Goal: Task Accomplishment & Management: Manage account settings

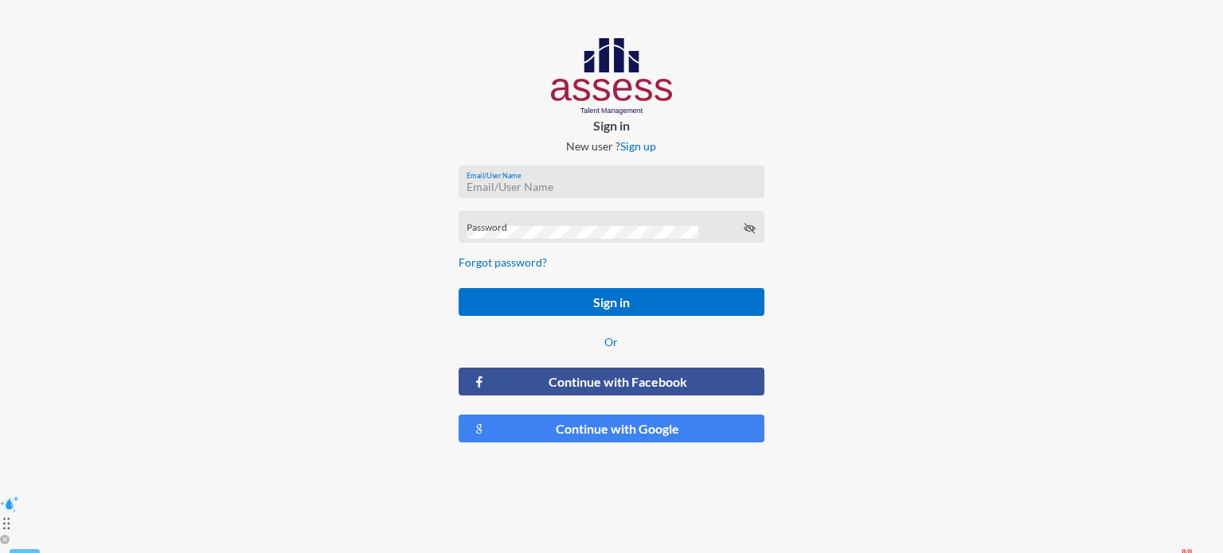
click at [650, 190] on input "Email/User Name" at bounding box center [611, 187] width 289 height 13
type input "[EMAIL_ADDRESS][DOMAIN_NAME]"
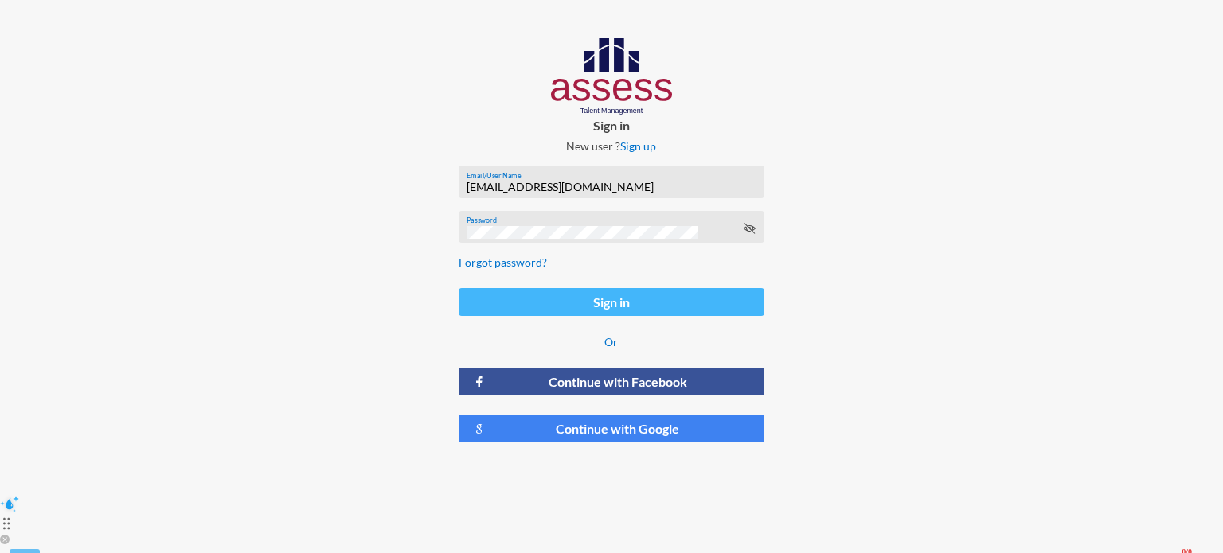
click at [664, 307] on button "Sign in" at bounding box center [612, 302] width 306 height 28
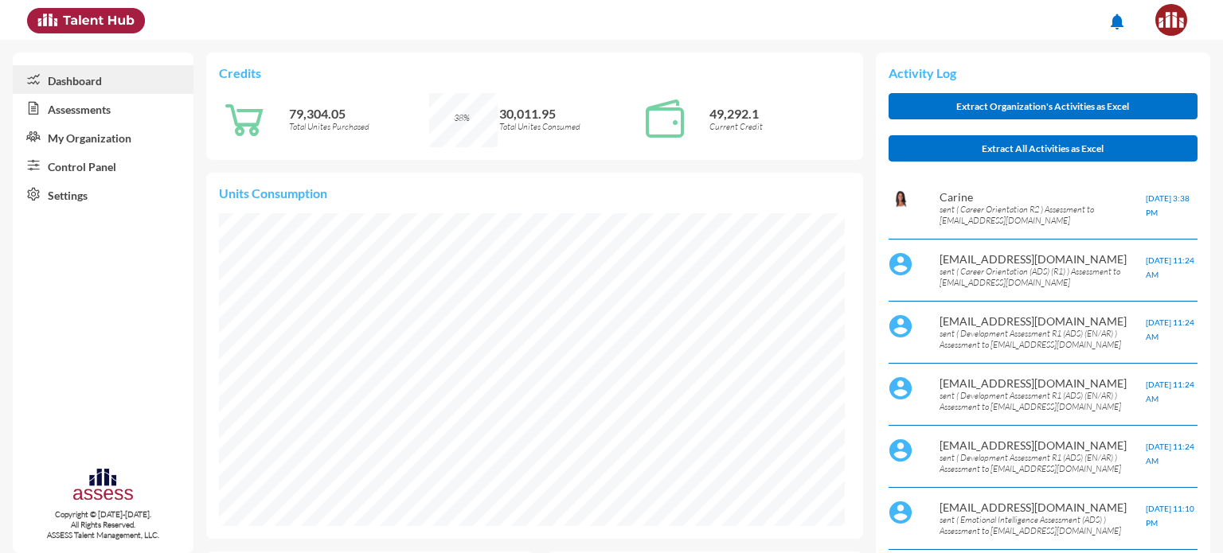
click at [113, 134] on link "My Organization" at bounding box center [103, 137] width 181 height 29
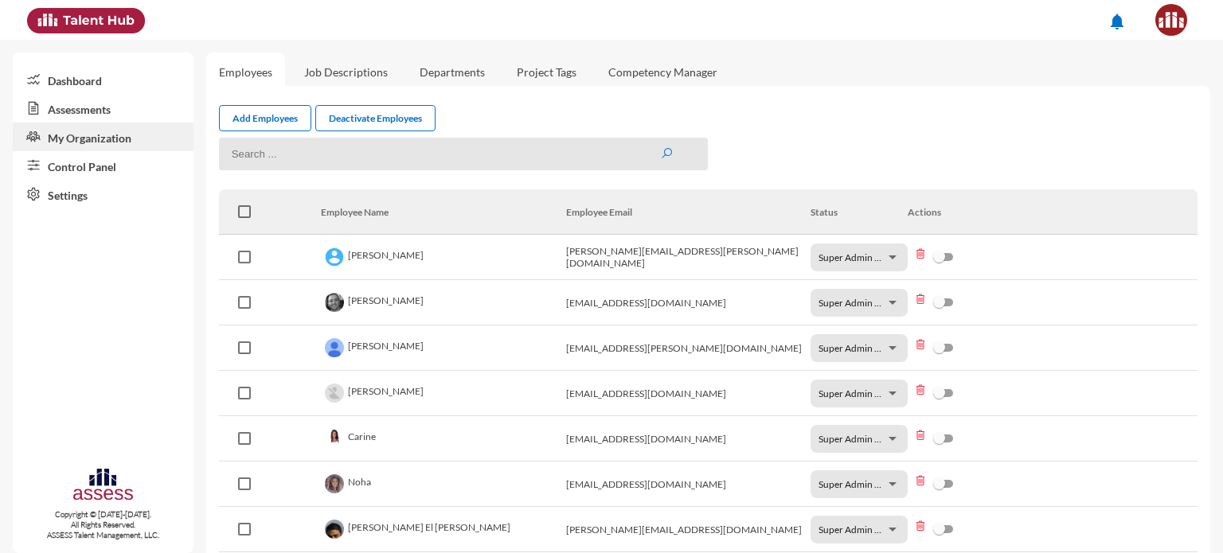
click at [333, 156] on input at bounding box center [464, 154] width 490 height 33
type input "[PERSON_NAME]"
click at [88, 82] on link "Dashboard" at bounding box center [103, 79] width 181 height 29
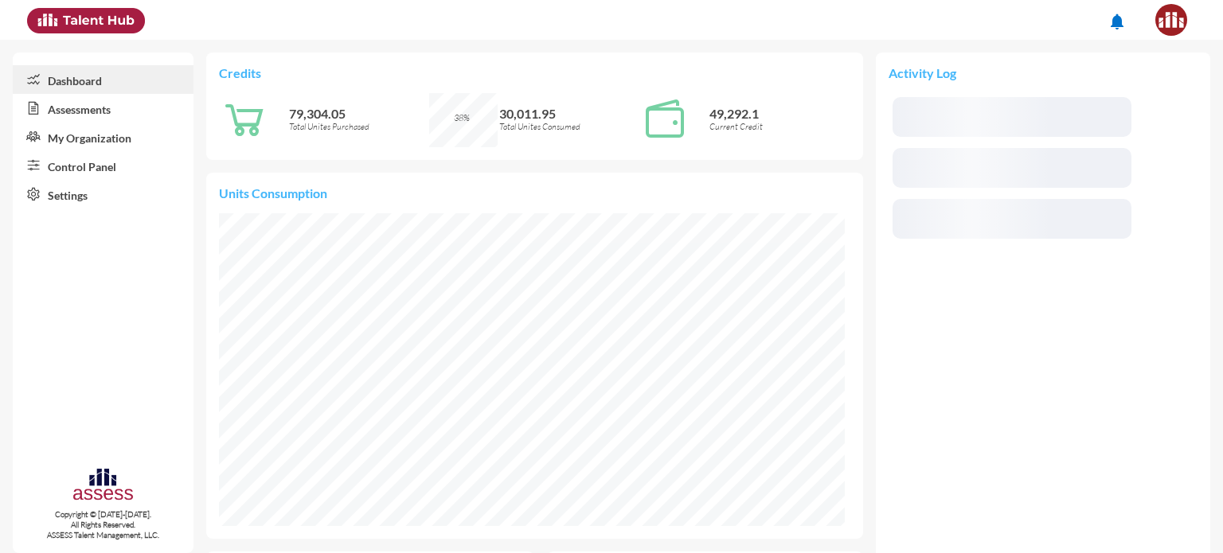
click at [87, 104] on link "Assessments" at bounding box center [103, 108] width 181 height 29
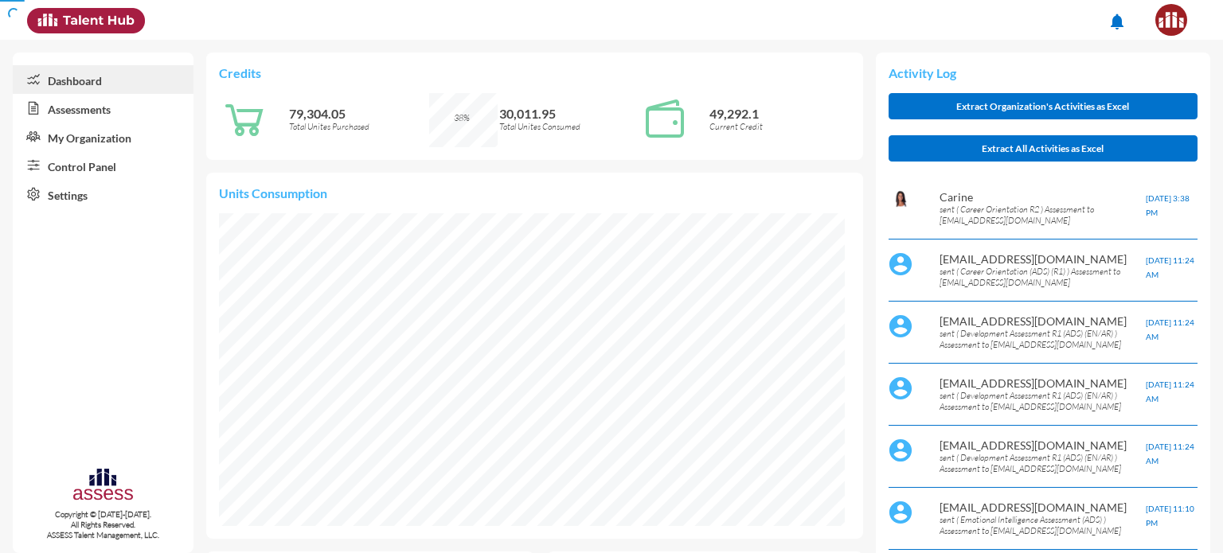
scroll to position [39, 39]
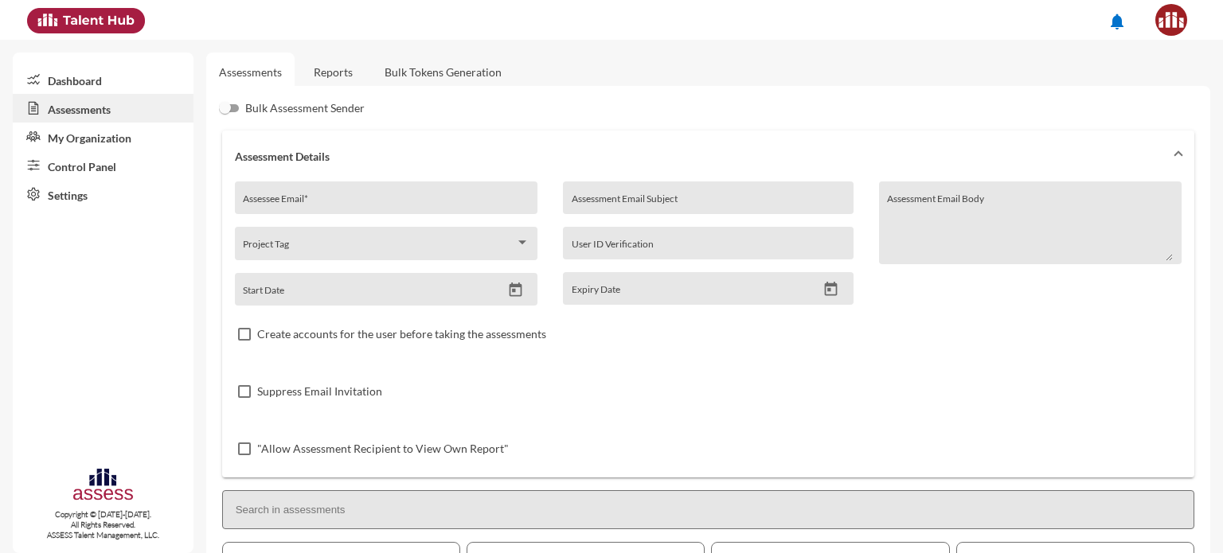
click at [106, 146] on link "My Organization" at bounding box center [103, 137] width 181 height 29
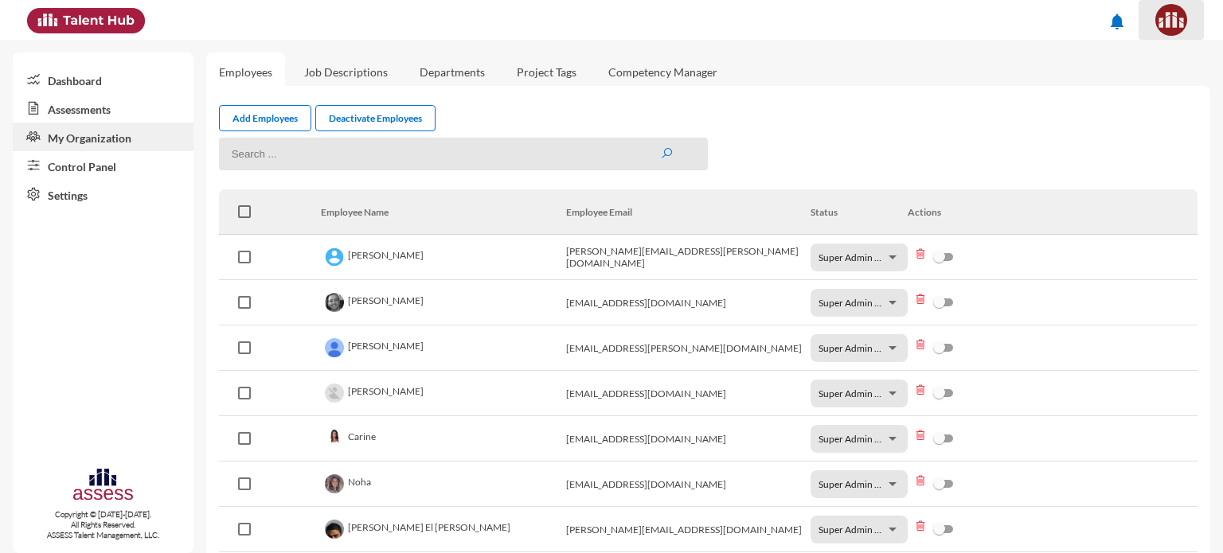
click at [1166, 37] on button at bounding box center [1171, 20] width 65 height 40
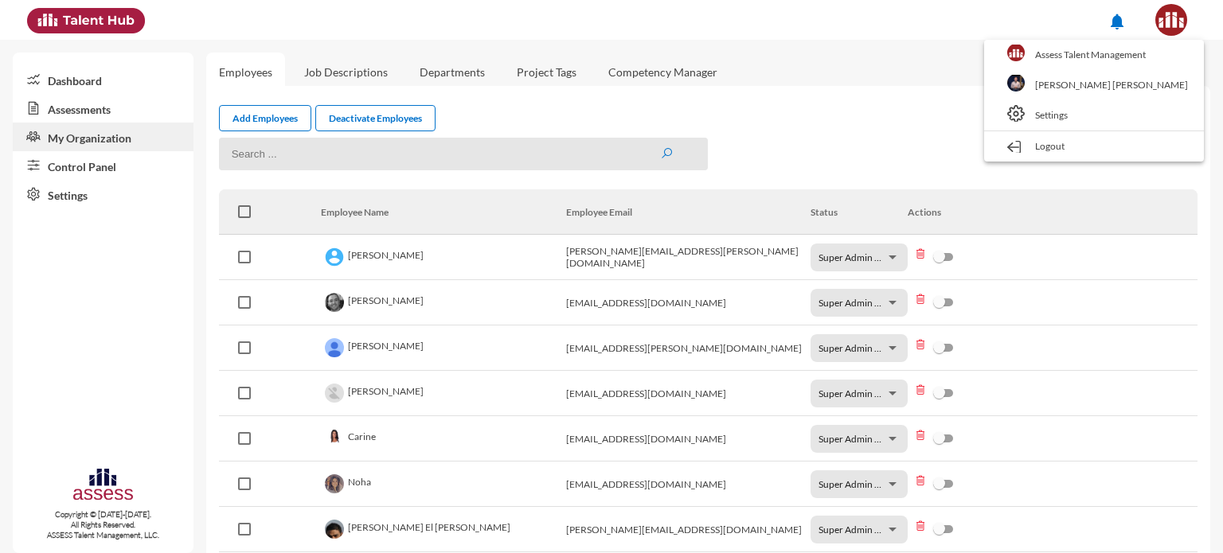
click at [942, 135] on div at bounding box center [611, 276] width 1223 height 553
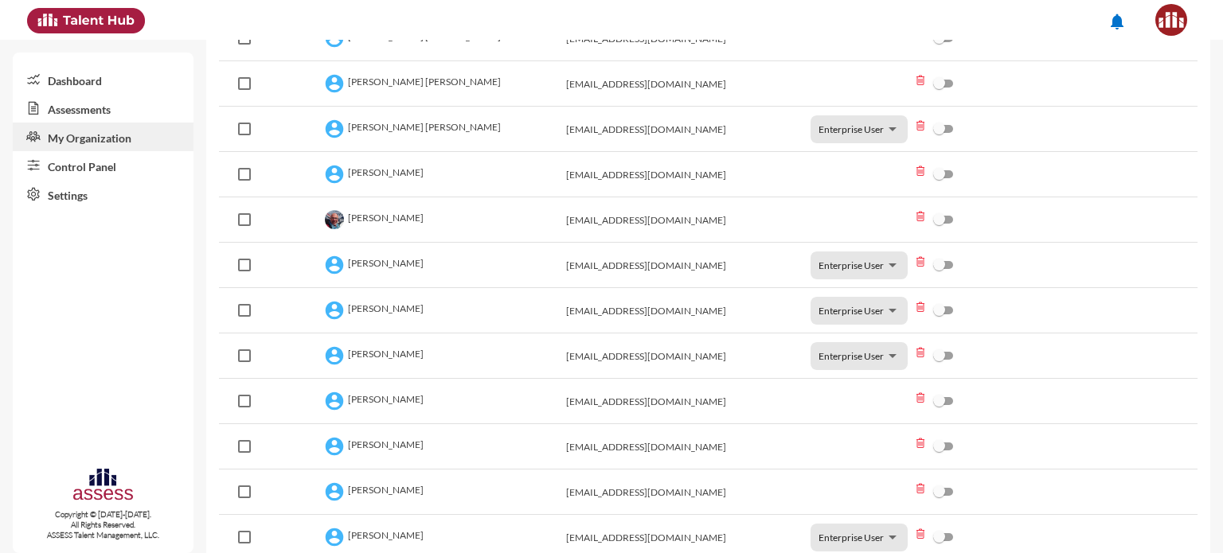
scroll to position [882, 0]
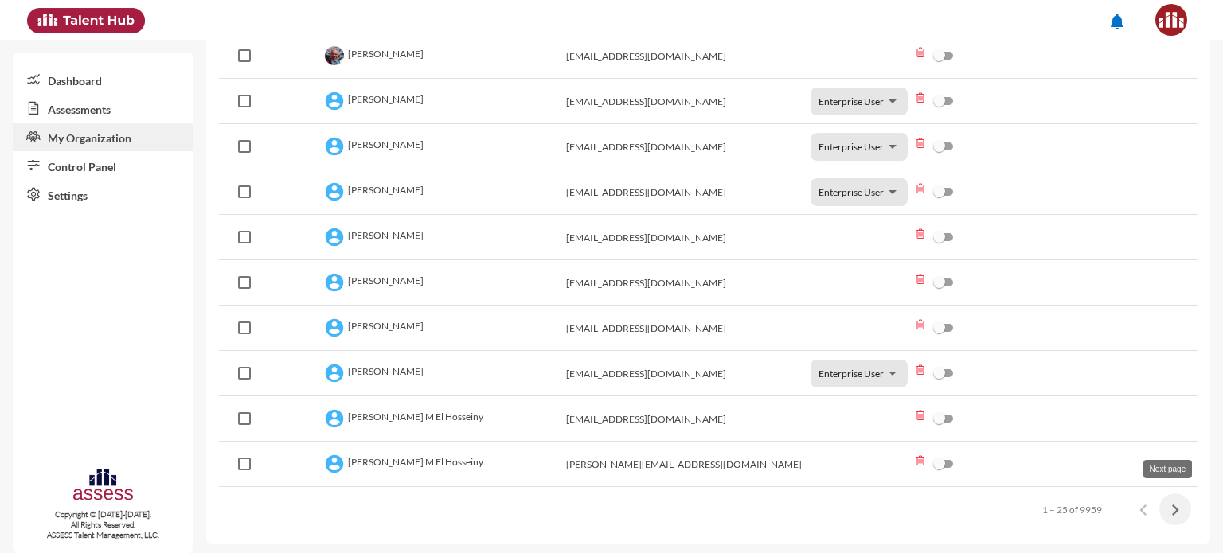
click at [1172, 508] on icon "Next page" at bounding box center [1175, 510] width 7 height 11
